Goal: Navigation & Orientation: Find specific page/section

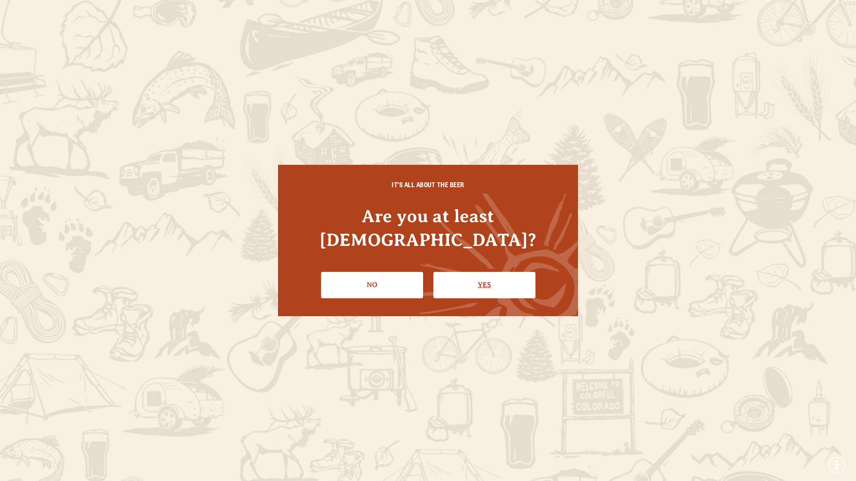
click at [470, 272] on link "Yes" at bounding box center [484, 285] width 102 height 26
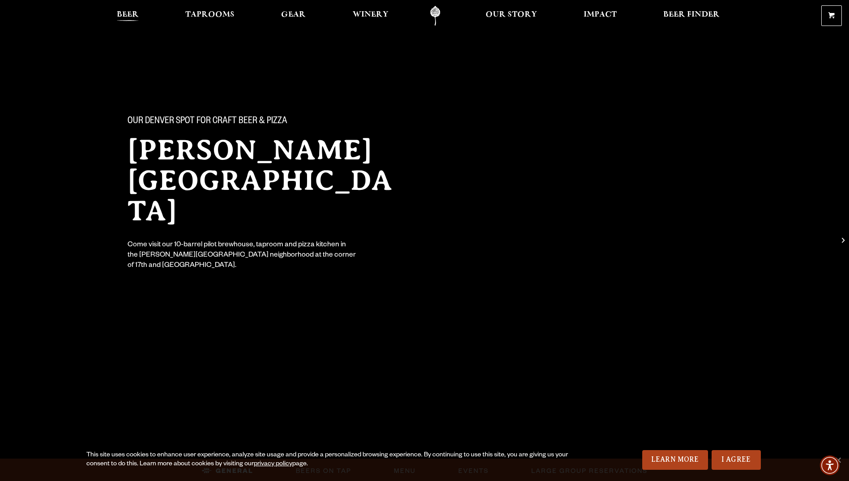
click at [128, 11] on span "Beer" at bounding box center [128, 14] width 22 height 7
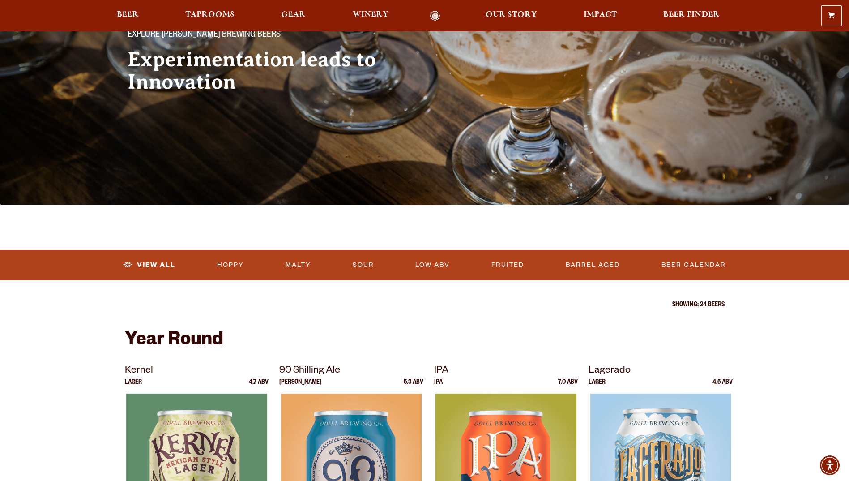
scroll to position [90, 0]
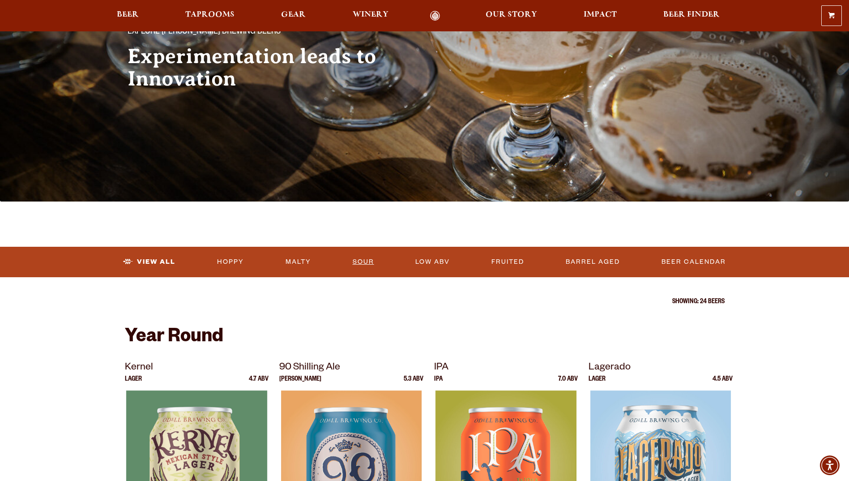
click at [370, 256] on link "Sour" at bounding box center [363, 262] width 29 height 21
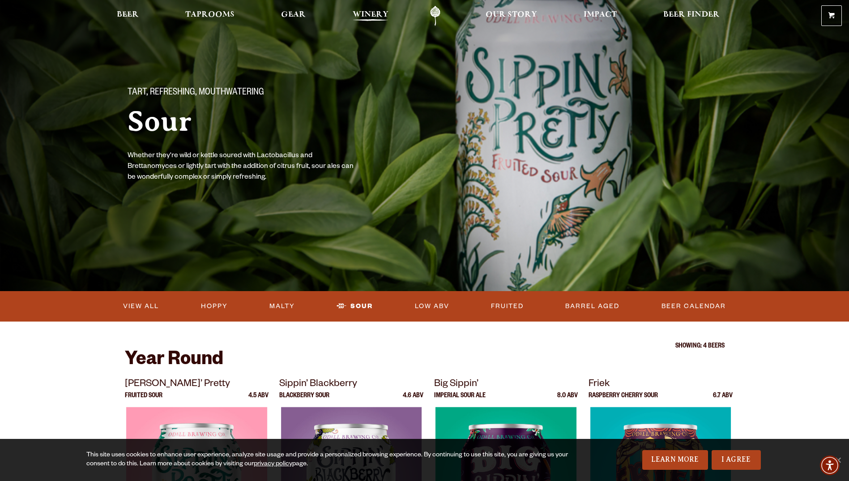
click at [360, 9] on link "Winery" at bounding box center [370, 16] width 47 height 20
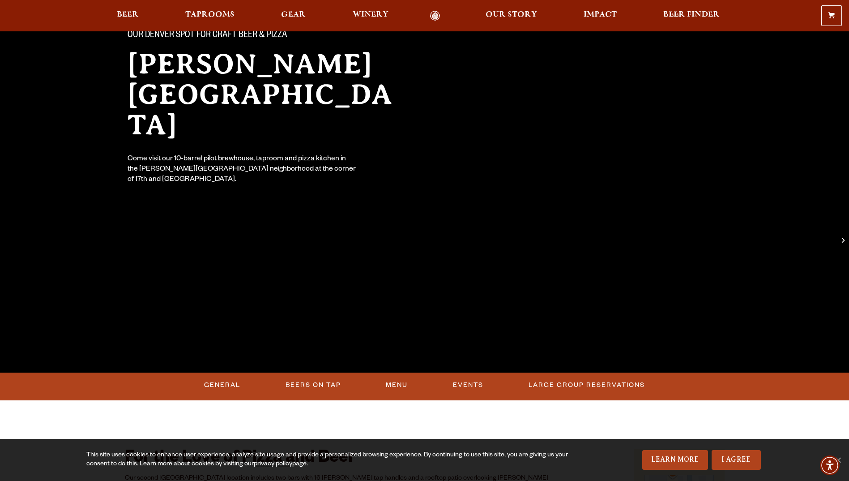
scroll to position [90, 0]
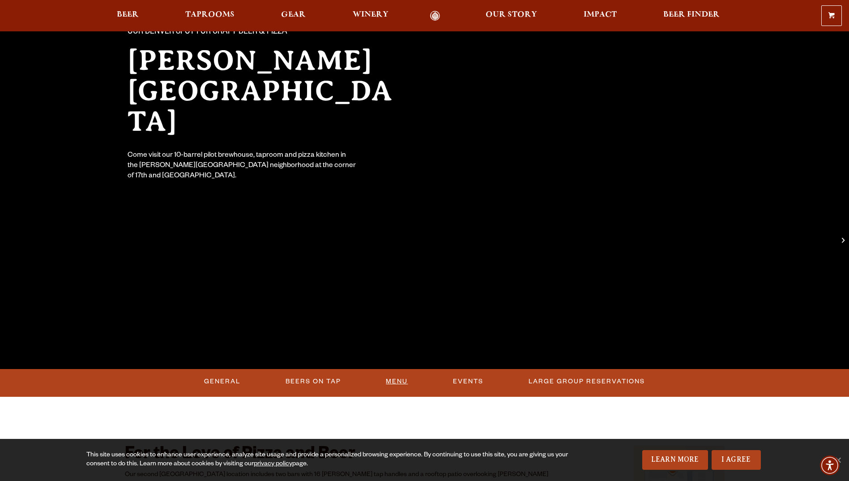
click at [408, 381] on link "Menu" at bounding box center [396, 381] width 29 height 21
